Goal: Task Accomplishment & Management: Manage account settings

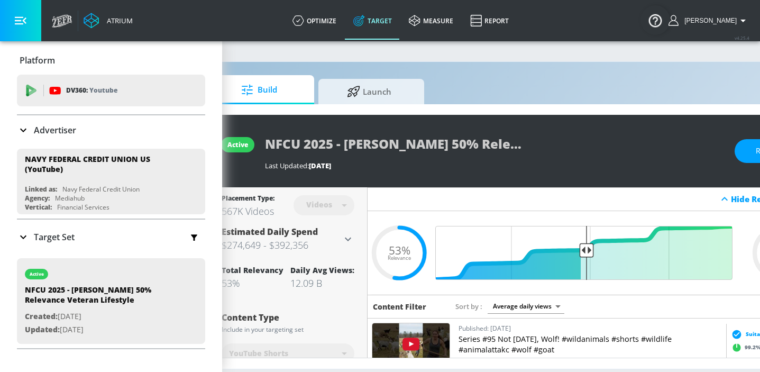
scroll to position [0, 131]
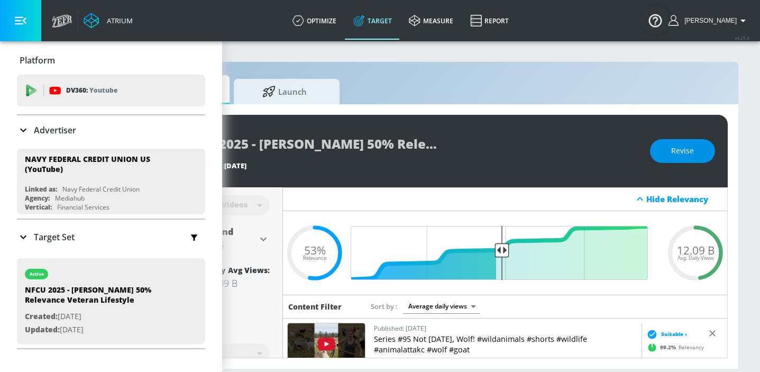
click at [664, 149] on button "Revise" at bounding box center [682, 151] width 65 height 24
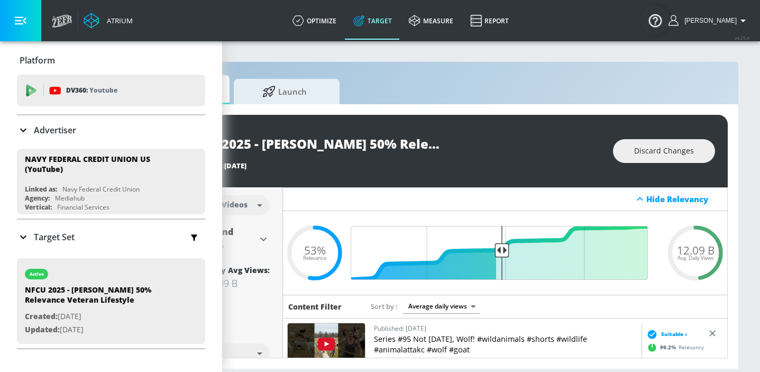
click at [436, 145] on input "NFCU 2025 - JAMES 50% Relevance Veteran Lifestyle" at bounding box center [312, 144] width 265 height 24
type input "NFCU 2025 - JAMES 50% Relevance Veteran Lifestyle - Shorts"
click at [437, 142] on icon "button" at bounding box center [436, 144] width 10 height 10
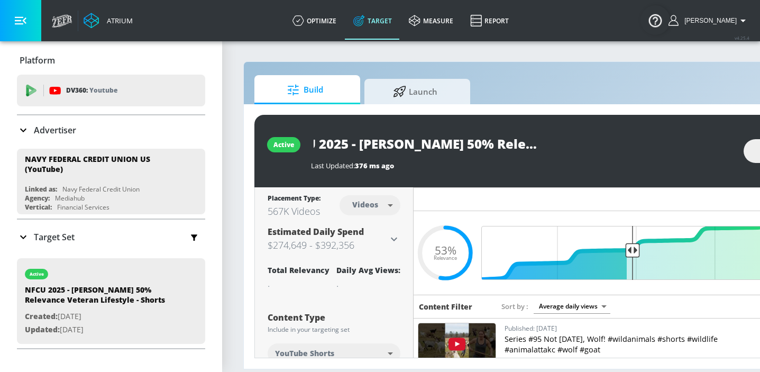
scroll to position [0, 130]
drag, startPoint x: 317, startPoint y: 142, endPoint x: 593, endPoint y: 147, distance: 275.1
click at [593, 147] on div "NFCU 2025 - [PERSON_NAME] 50% Relevance Veteran Lifestyle - Shorts" at bounding box center [522, 144] width 422 height 24
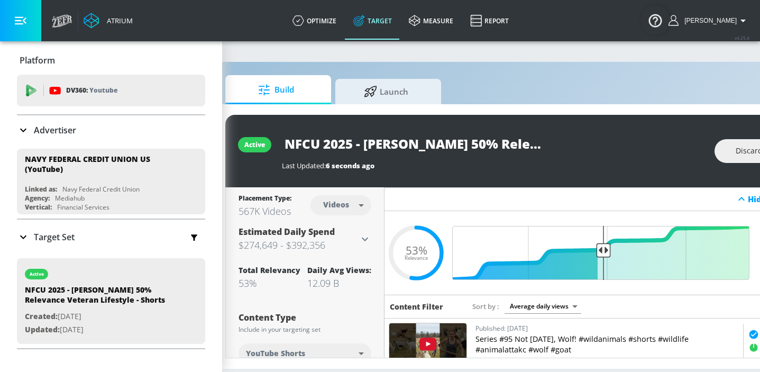
scroll to position [0, 0]
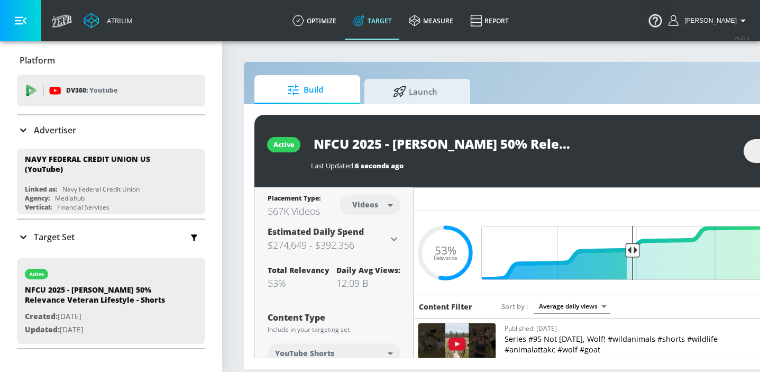
click at [462, 144] on input "NFCU 2025 - [PERSON_NAME] 50% Relevance Veteran Lifestyle - Shorts" at bounding box center [443, 144] width 265 height 24
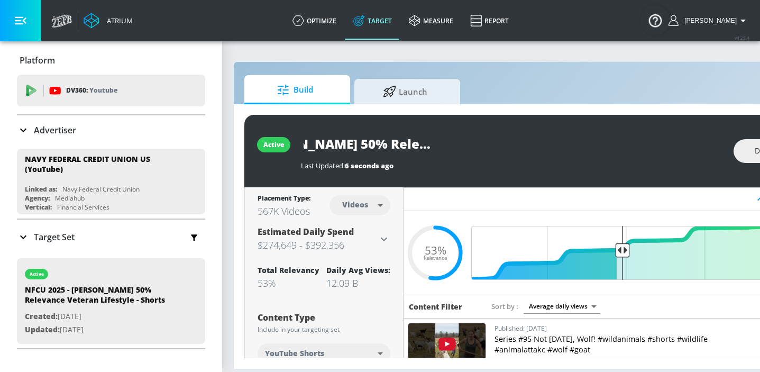
scroll to position [0, 131]
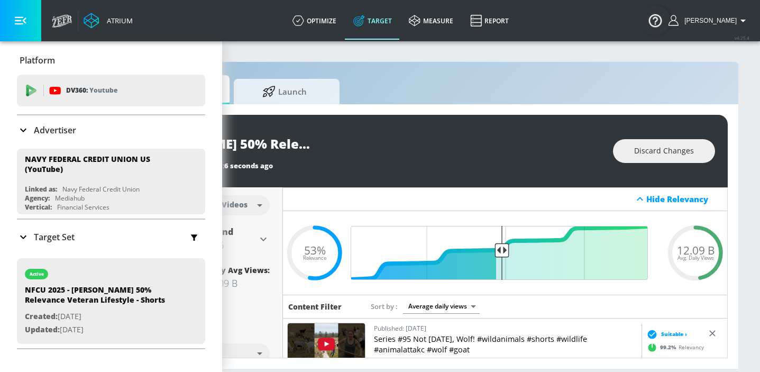
click at [571, 179] on div "active NFCU 2025 - JAMES 50% Relevance Veteran Lifestyle - Shorts Last Updated:…" at bounding box center [426, 151] width 604 height 72
click at [437, 143] on input "NFCU 2025 - [PERSON_NAME] 50% Relevance Veteran Lifestyle - Shorts" at bounding box center [312, 144] width 265 height 24
click at [541, 167] on div "Last Updated: 6 seconds ago" at bounding box center [391, 166] width 422 height 10
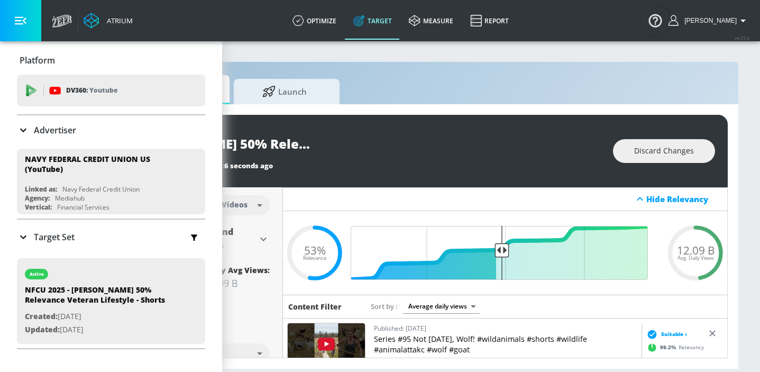
click at [403, 145] on input "NFCU 2025 - [PERSON_NAME] 50% Relevance Veteran Lifestyle - Shorts" at bounding box center [312, 144] width 265 height 24
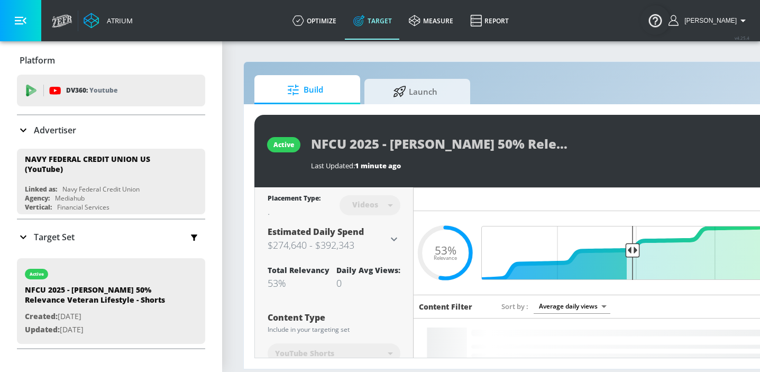
scroll to position [0, 2]
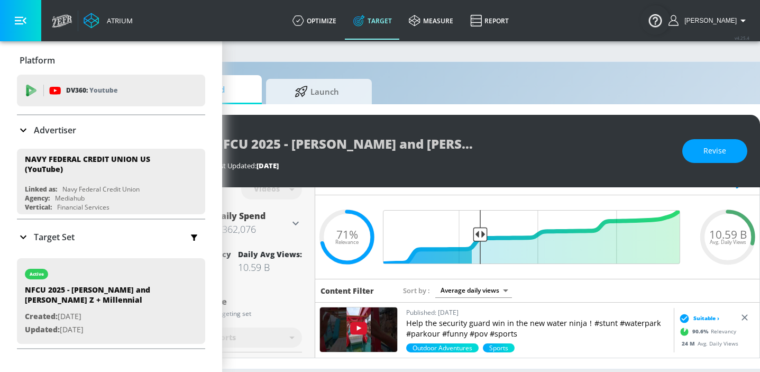
scroll to position [0, 131]
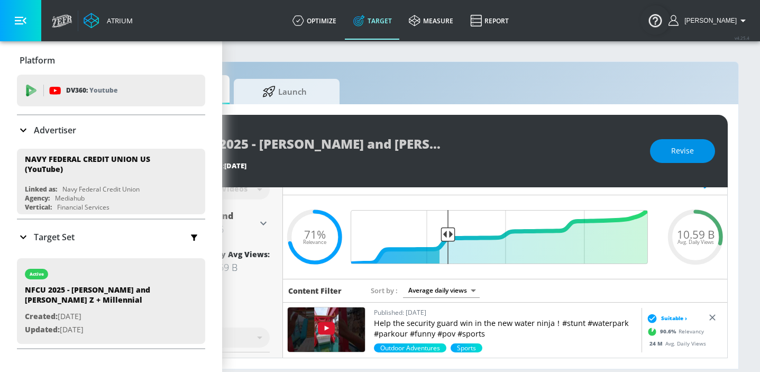
click at [664, 146] on button "Revise" at bounding box center [682, 151] width 65 height 24
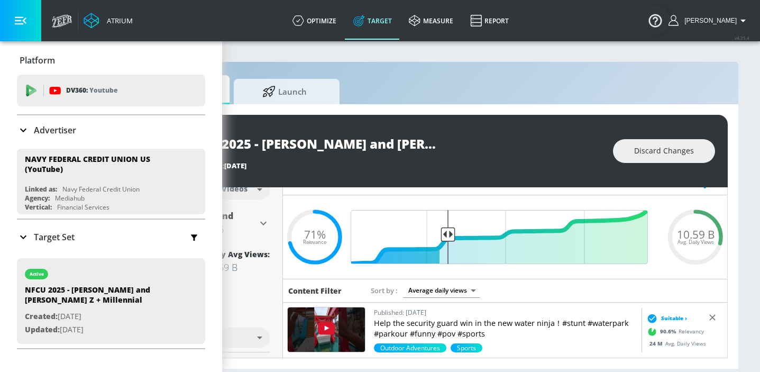
click at [421, 139] on input "NFCU 2025 - Zach and Jay - Gen Z + Millennial" at bounding box center [312, 144] width 265 height 24
click at [440, 145] on input "NFCU 2025 - [PERSON_NAME] and [PERSON_NAME] Z + Millennial" at bounding box center [312, 144] width 265 height 24
type input "NFCU 2025 - [PERSON_NAME] and [PERSON_NAME] Z + Millennial - Shorts"
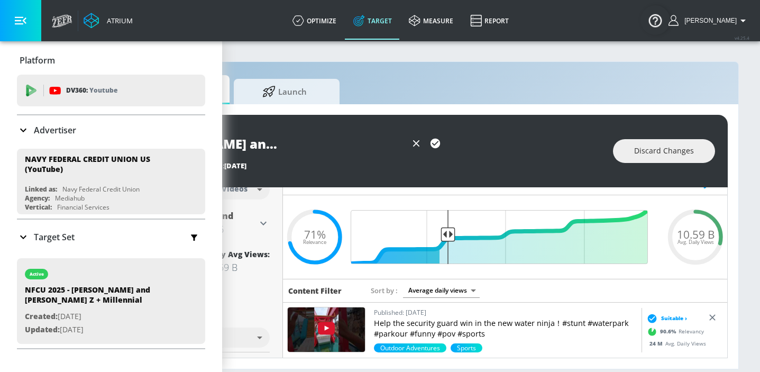
scroll to position [0, 0]
click at [436, 141] on icon "button" at bounding box center [436, 144] width 10 height 10
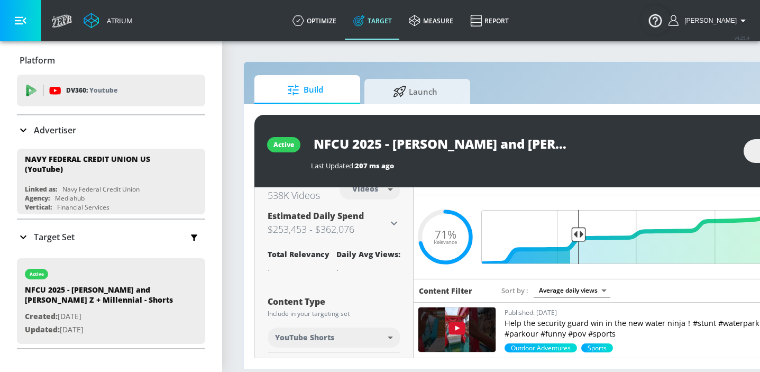
scroll to position [0, 82]
drag, startPoint x: 316, startPoint y: 145, endPoint x: 627, endPoint y: 161, distance: 311.0
click at [627, 161] on div "NFCU 2025 - Zach and Jay - Gen Z + Millennial - Shorts Last Updated: 207 ms ago" at bounding box center [522, 151] width 422 height 39
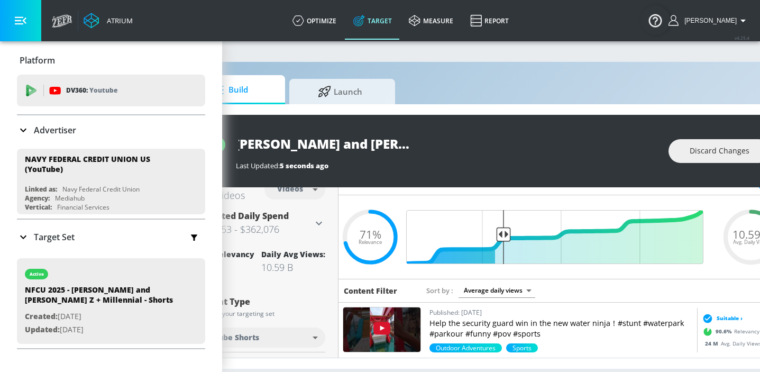
scroll to position [0, 131]
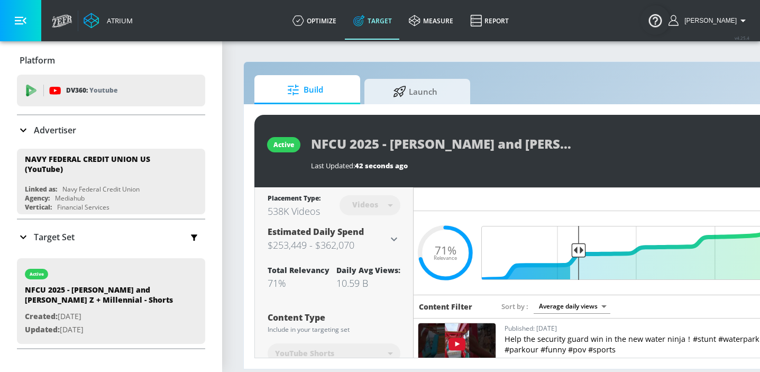
scroll to position [0, 131]
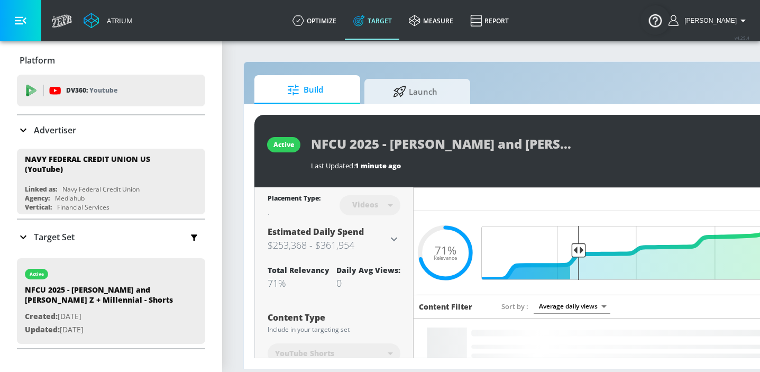
scroll to position [0, 131]
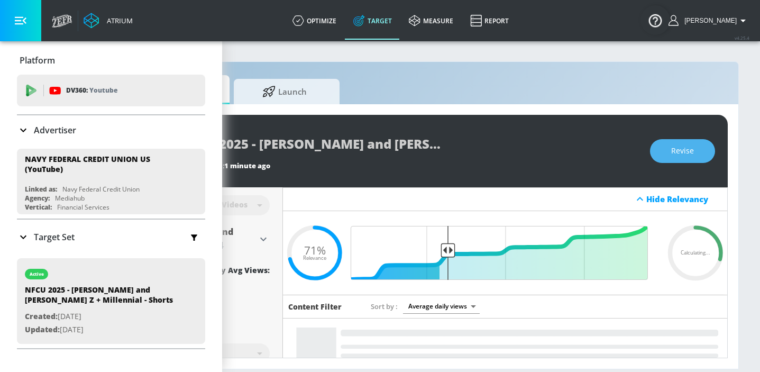
click at [667, 149] on button "Revise" at bounding box center [682, 151] width 65 height 24
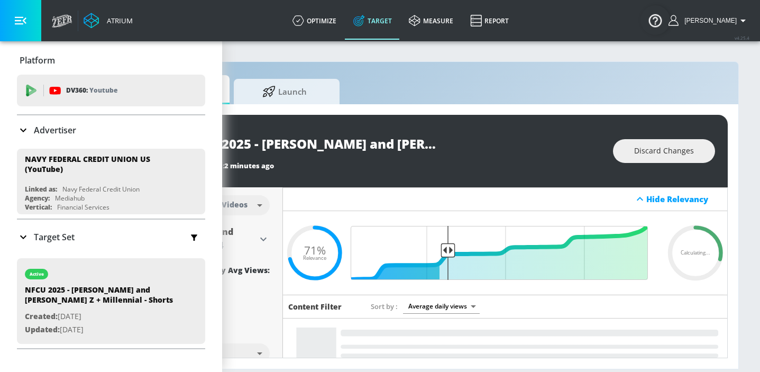
scroll to position [0, 0]
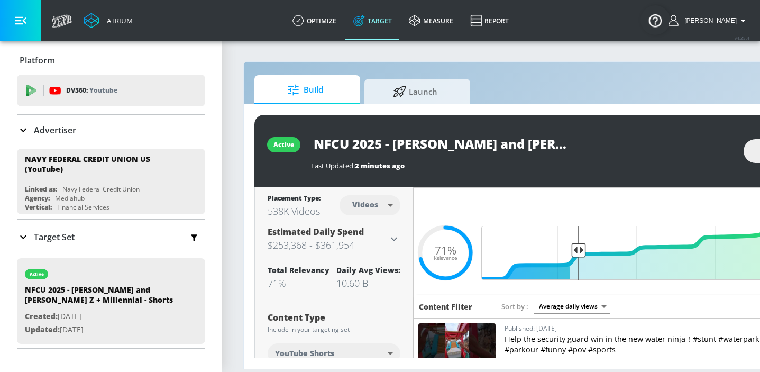
click at [388, 208] on body "Atrium optimize Target measure Report optimize Target measure Report v 4.25.4 K…" at bounding box center [380, 186] width 760 height 372
click at [376, 244] on div "Videos" at bounding box center [366, 245] width 30 height 11
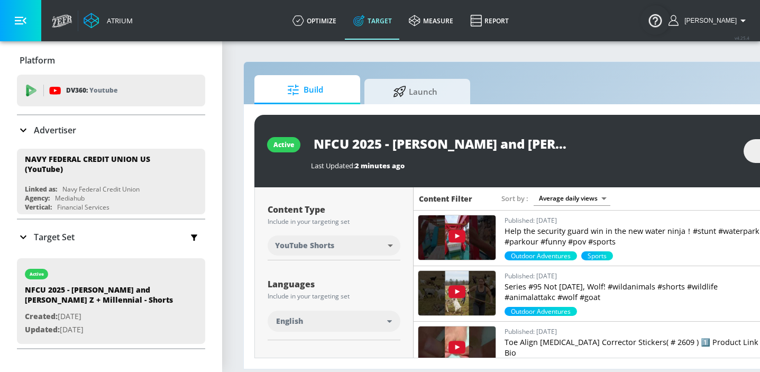
scroll to position [112, 0]
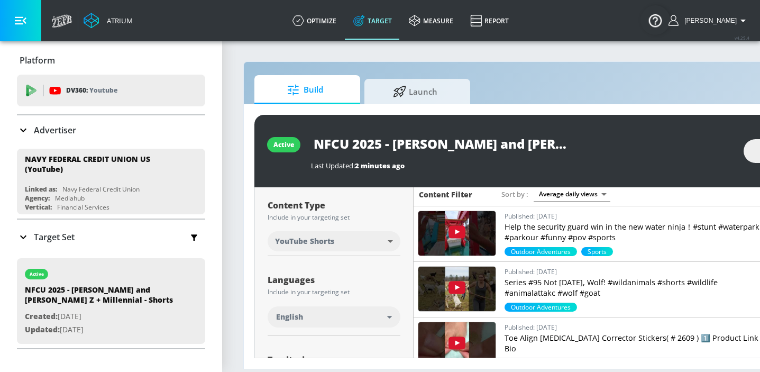
click at [382, 244] on body "Atrium optimize Target measure Report optimize Target measure Report v 4.25.4 K…" at bounding box center [380, 186] width 760 height 372
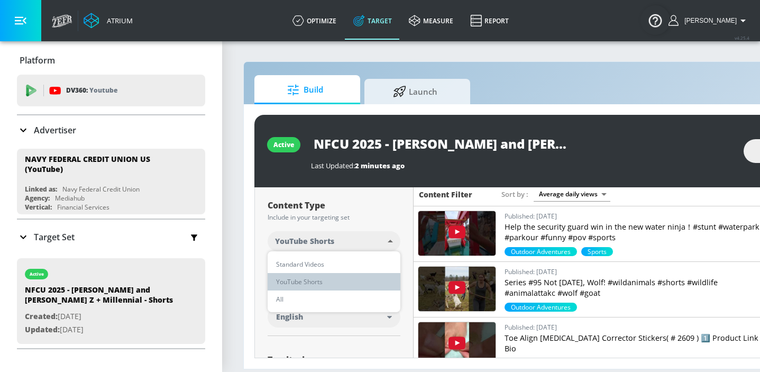
click at [337, 284] on li "YouTube Shorts" at bounding box center [334, 281] width 133 height 17
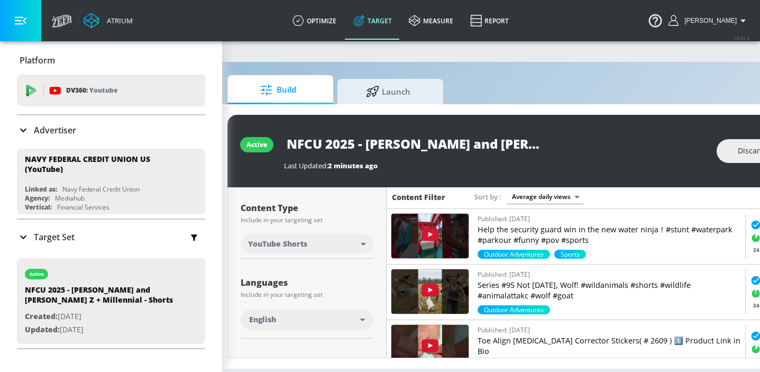
scroll to position [0, 131]
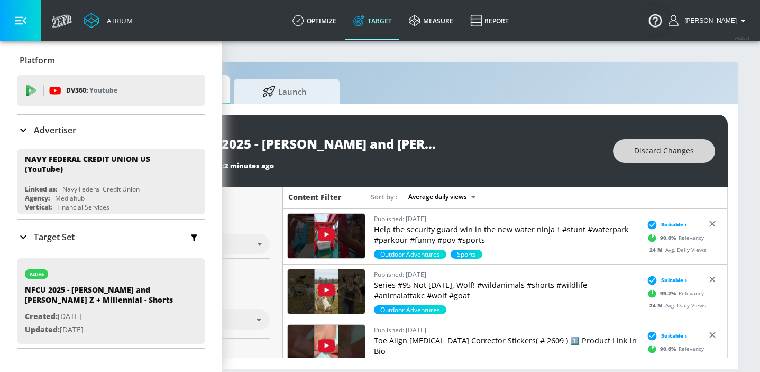
click at [640, 147] on span "Discard Changes" at bounding box center [664, 150] width 60 height 13
